Goal: Find contact information: Find contact information

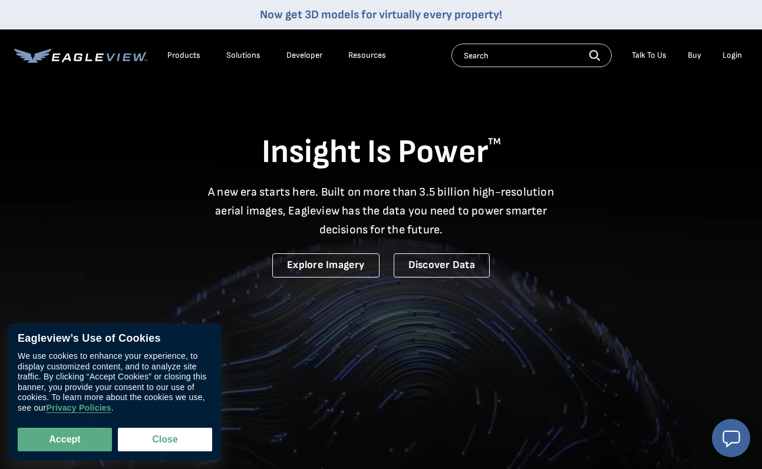
click at [722, 57] on div "Login" at bounding box center [731, 55] width 19 height 11
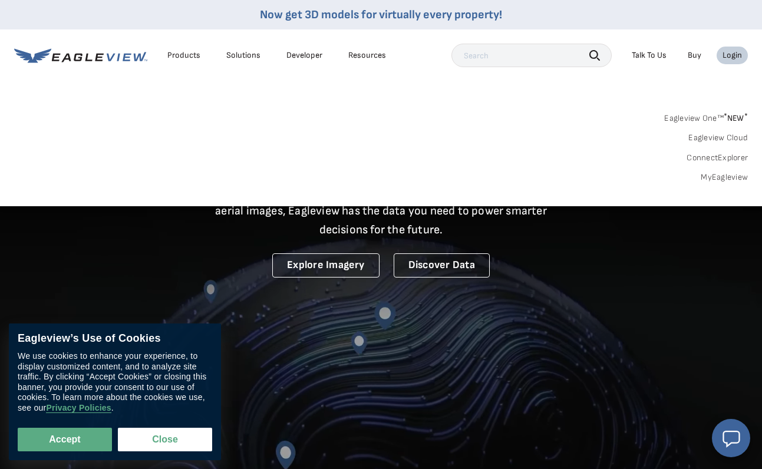
click at [727, 51] on div "Login" at bounding box center [731, 55] width 19 height 11
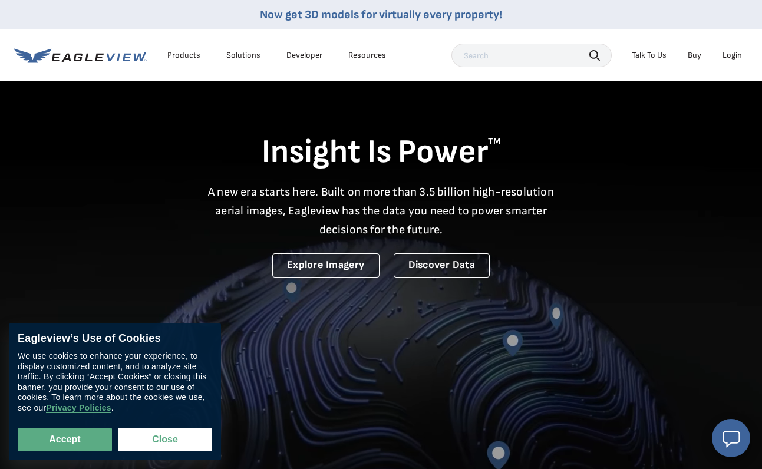
click at [729, 57] on div "Login" at bounding box center [731, 55] width 19 height 11
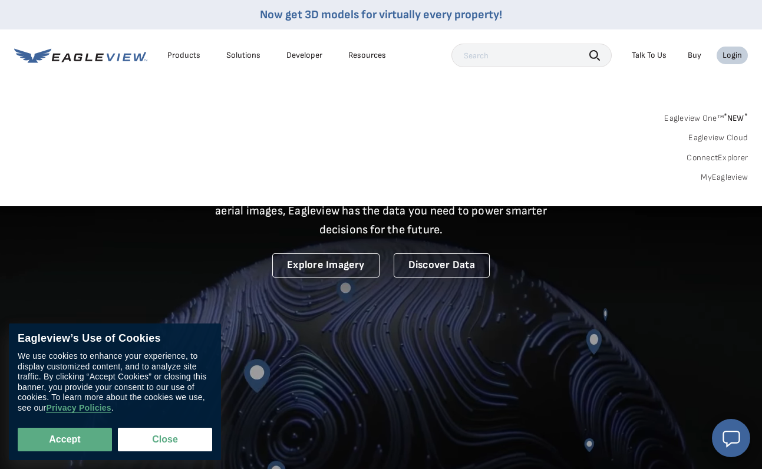
click at [717, 176] on link "MyEagleview" at bounding box center [723, 177] width 47 height 11
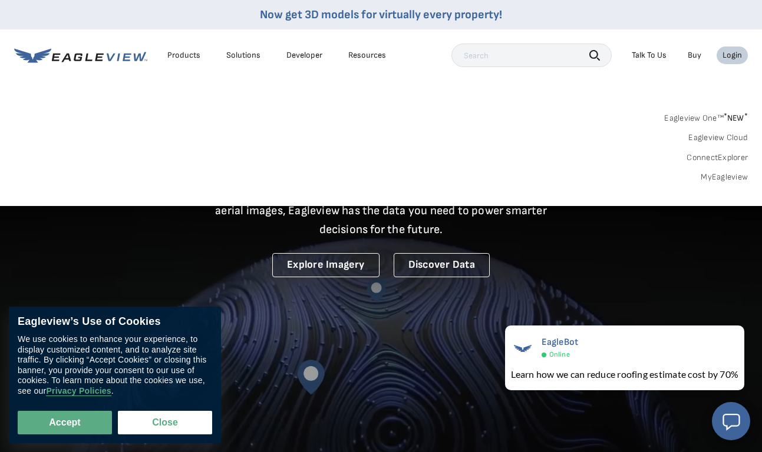
drag, startPoint x: 643, startPoint y: 55, endPoint x: 614, endPoint y: 63, distance: 29.9
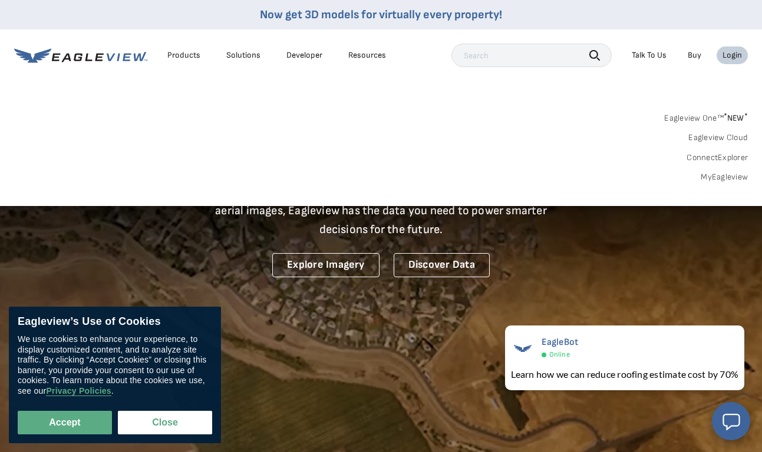
click at [642, 55] on div "Talk To Us" at bounding box center [648, 55] width 35 height 11
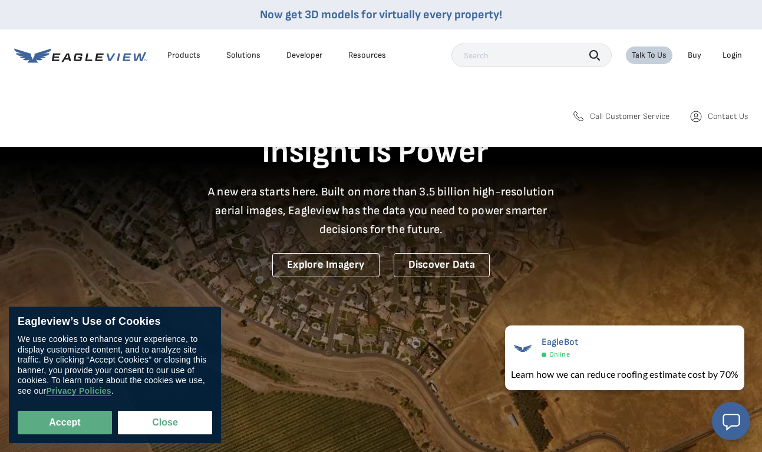
click at [706, 114] on link "Contact Us" at bounding box center [717, 117] width 59 height 14
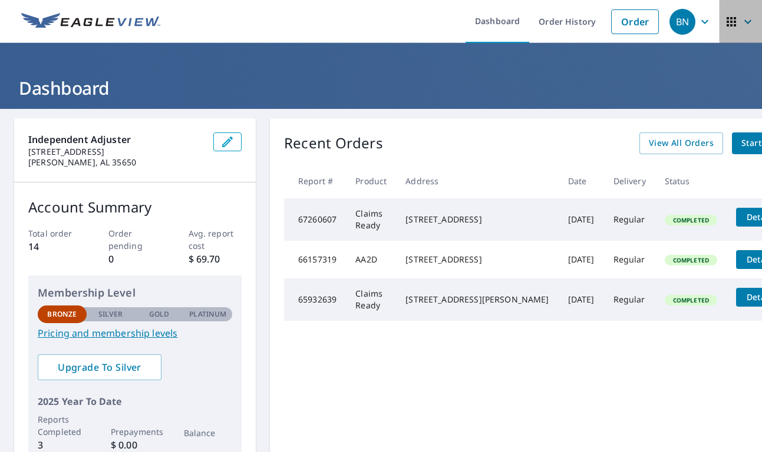
click at [734, 19] on icon "button" at bounding box center [730, 21] width 9 height 9
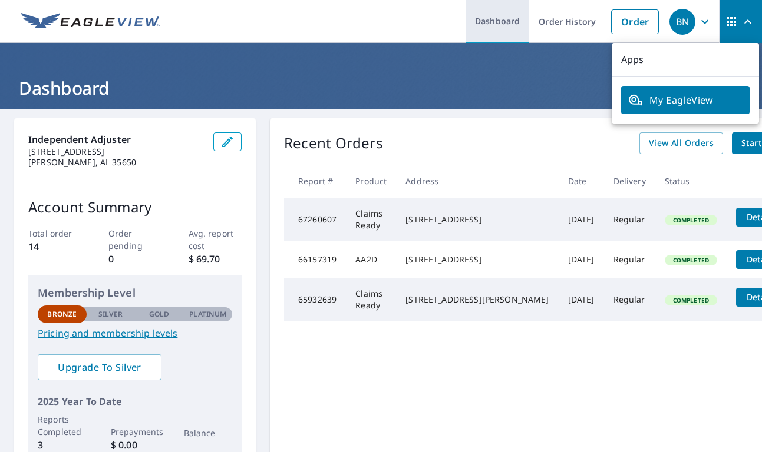
click at [510, 24] on link "Dashboard" at bounding box center [497, 21] width 64 height 43
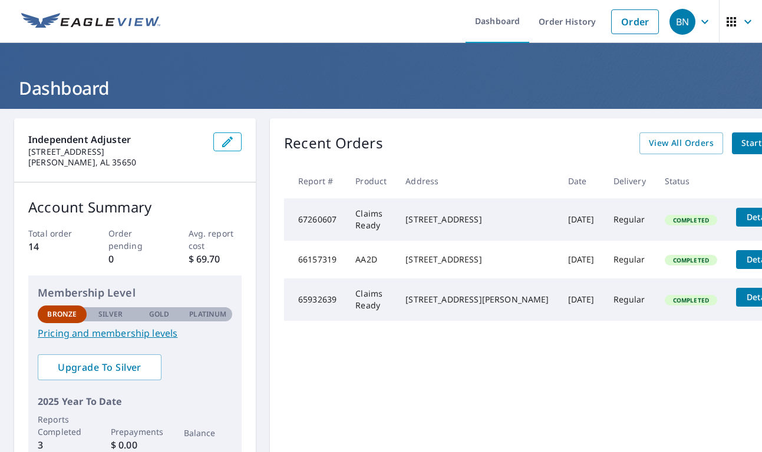
click at [107, 25] on img at bounding box center [90, 22] width 139 height 18
click at [108, 27] on img at bounding box center [90, 22] width 139 height 18
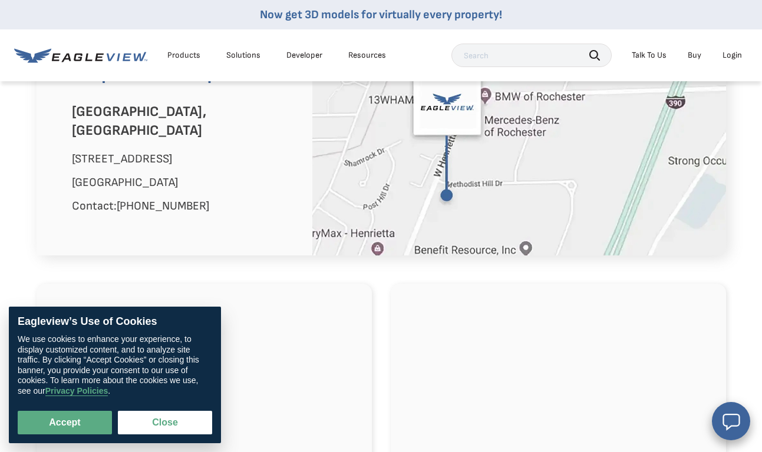
scroll to position [843, 0]
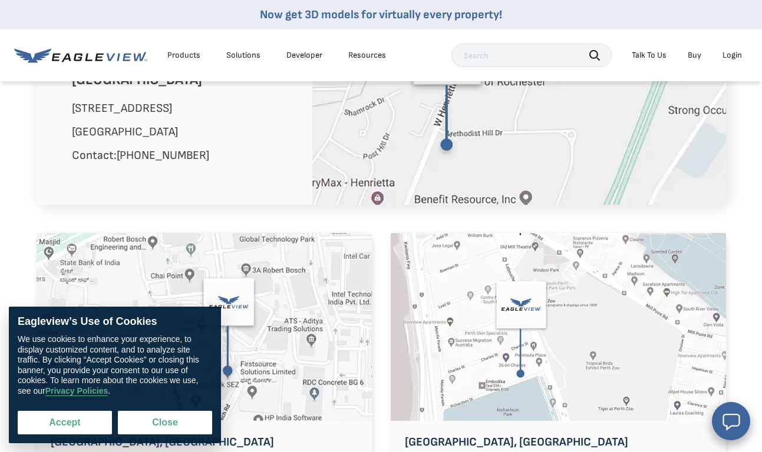
click at [64, 423] on button "Accept" at bounding box center [65, 423] width 94 height 24
checkbox input "true"
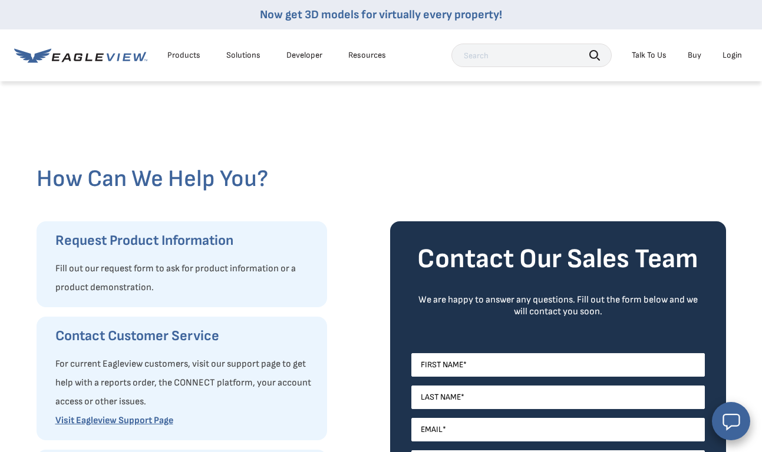
scroll to position [0, 0]
click at [660, 55] on div "Talk To Us" at bounding box center [648, 55] width 35 height 11
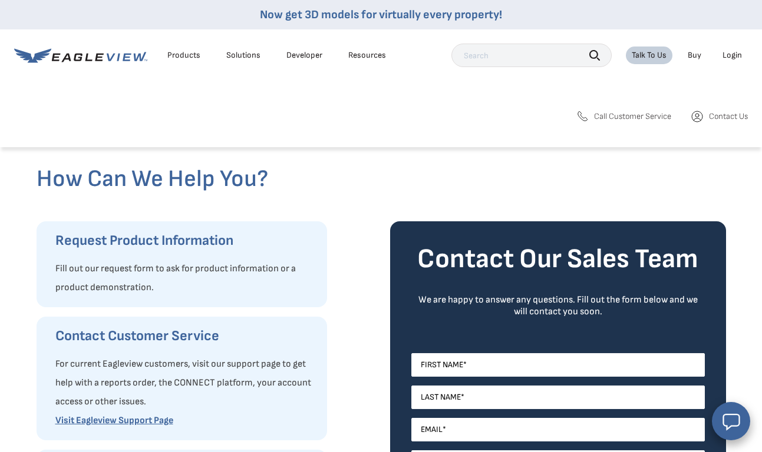
click at [643, 118] on span "Call Customer Service" at bounding box center [632, 116] width 77 height 11
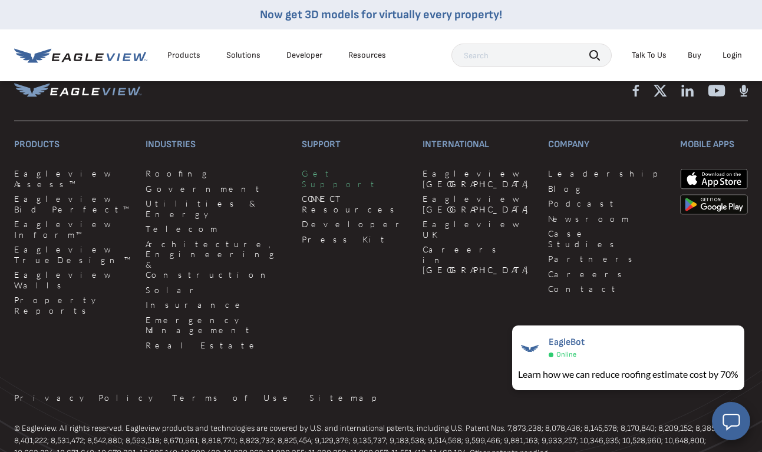
scroll to position [1388, 0]
